Goal: Transaction & Acquisition: Purchase product/service

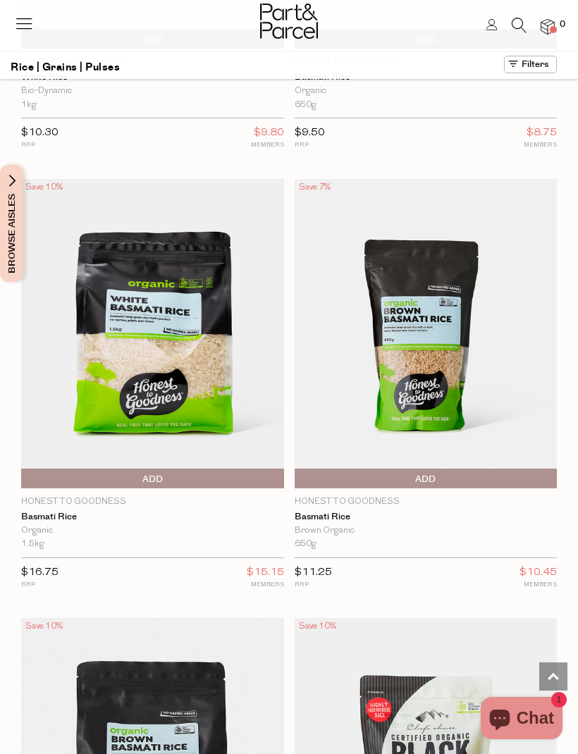
scroll to position [2097, 0]
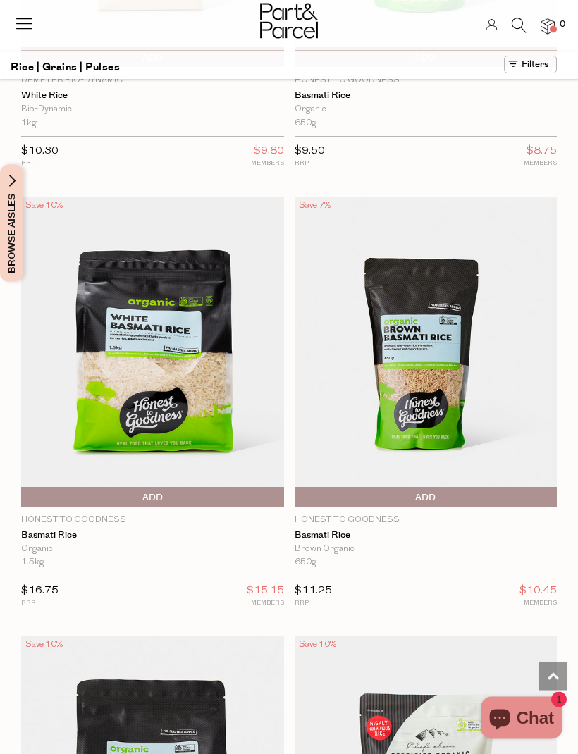
click at [173, 385] on img at bounding box center [152, 352] width 263 height 309
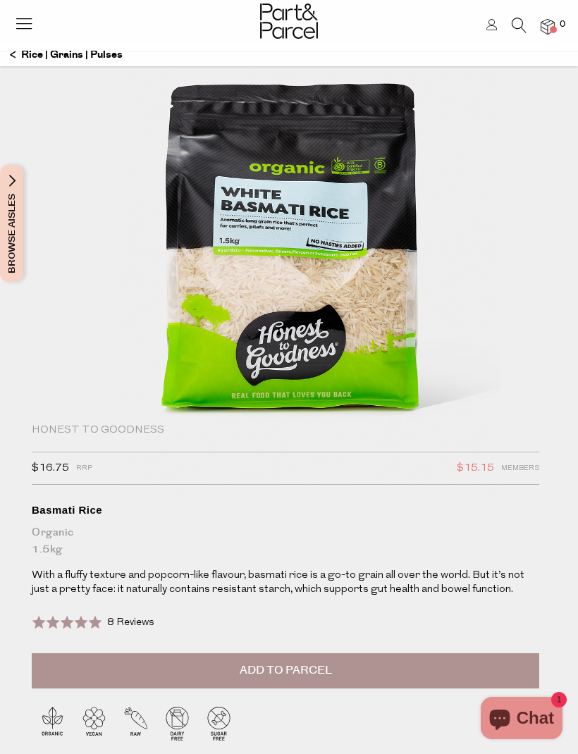
scroll to position [66, 0]
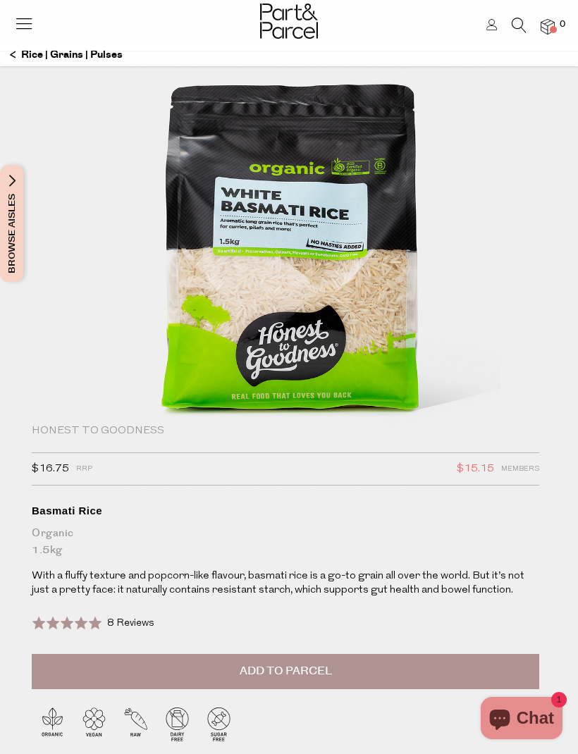
click at [219, 679] on button "Add to Parcel" at bounding box center [285, 671] width 507 height 35
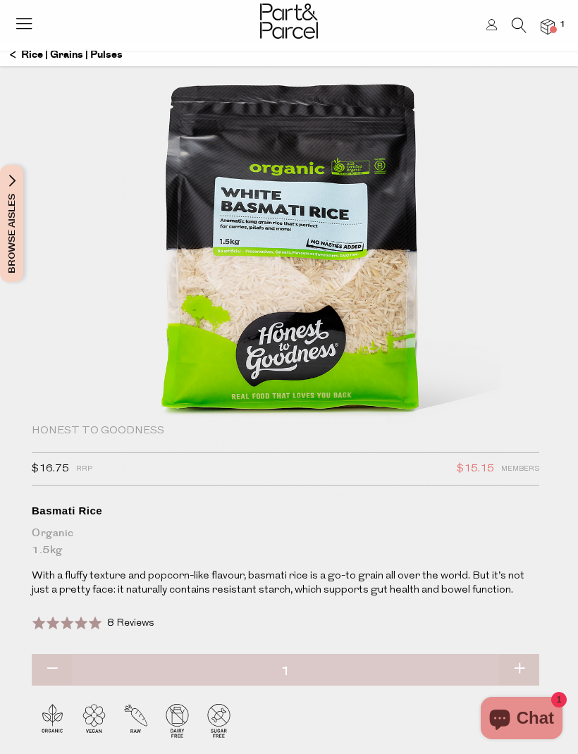
scroll to position [0, 0]
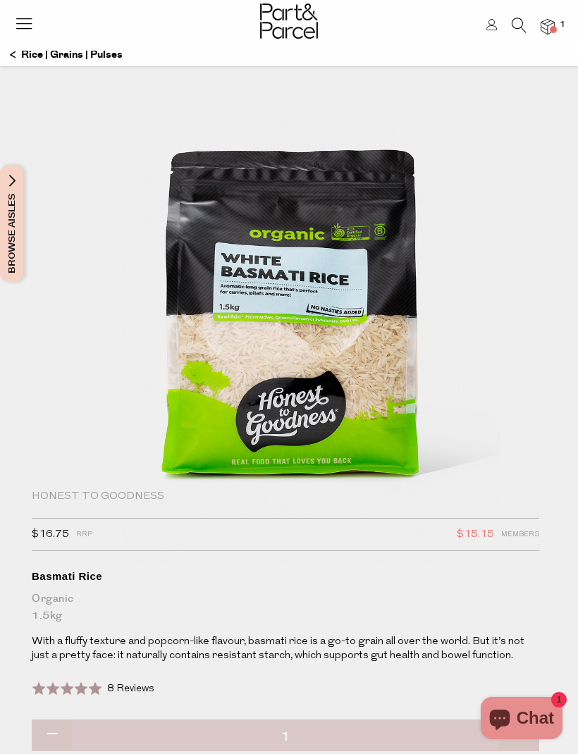
click at [24, 45] on div at bounding box center [289, 23] width 578 height 46
click at [30, 49] on header "Login 1" at bounding box center [289, 25] width 578 height 51
click at [16, 46] on header "Login 1" at bounding box center [289, 25] width 578 height 51
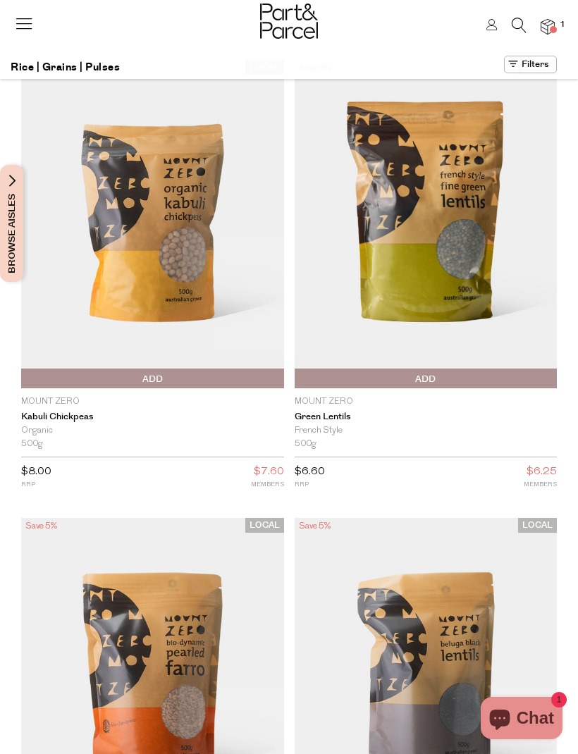
click at [516, 18] on icon at bounding box center [519, 26] width 15 height 16
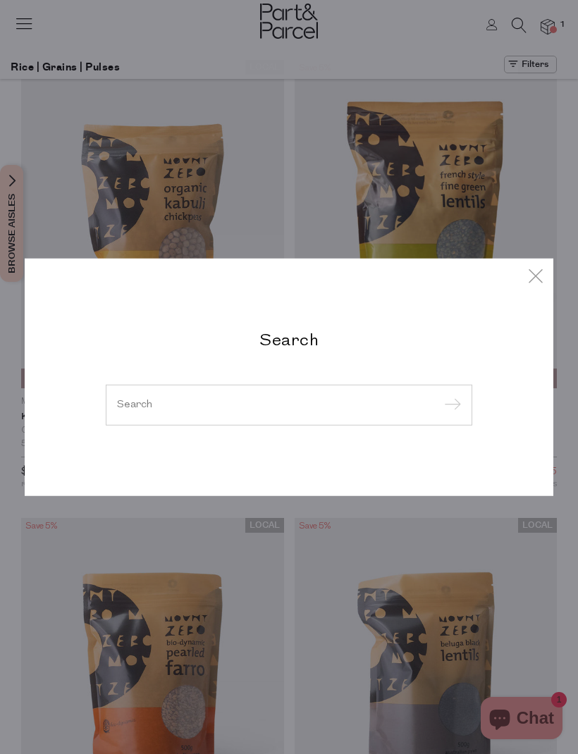
click at [135, 395] on div at bounding box center [289, 405] width 366 height 41
click at [142, 409] on input "search" at bounding box center [289, 405] width 344 height 11
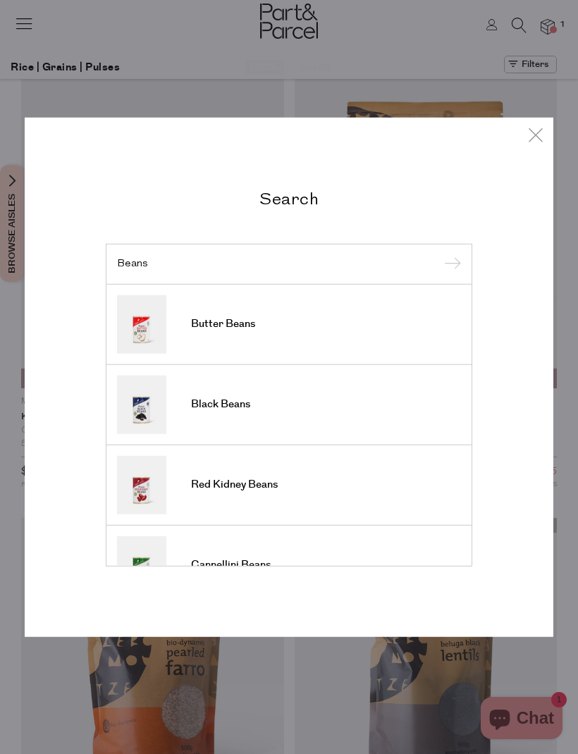
type input "Beans"
click at [450, 265] on input "submit" at bounding box center [450, 264] width 21 height 21
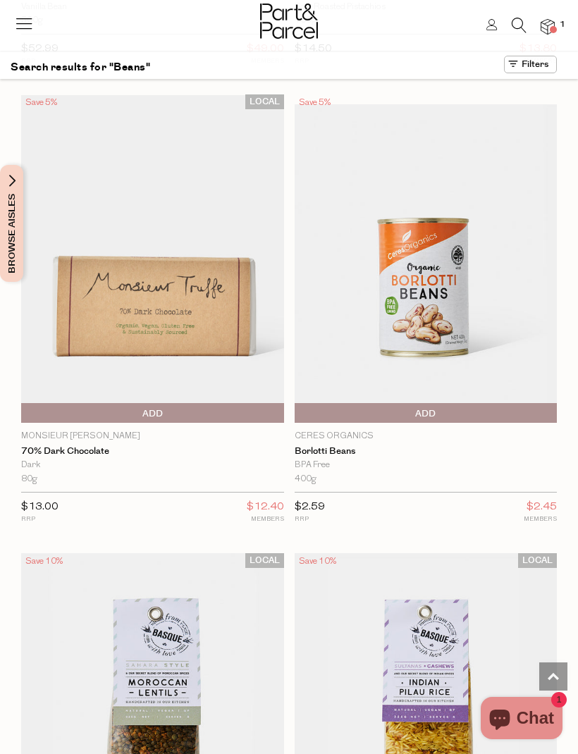
scroll to position [6186, 0]
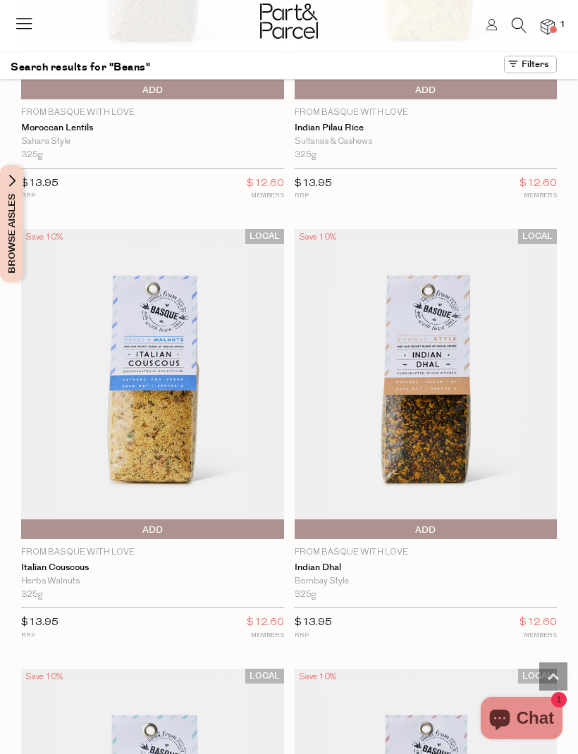
scroll to position [6939, 0]
